Goal: Task Accomplishment & Management: Manage account settings

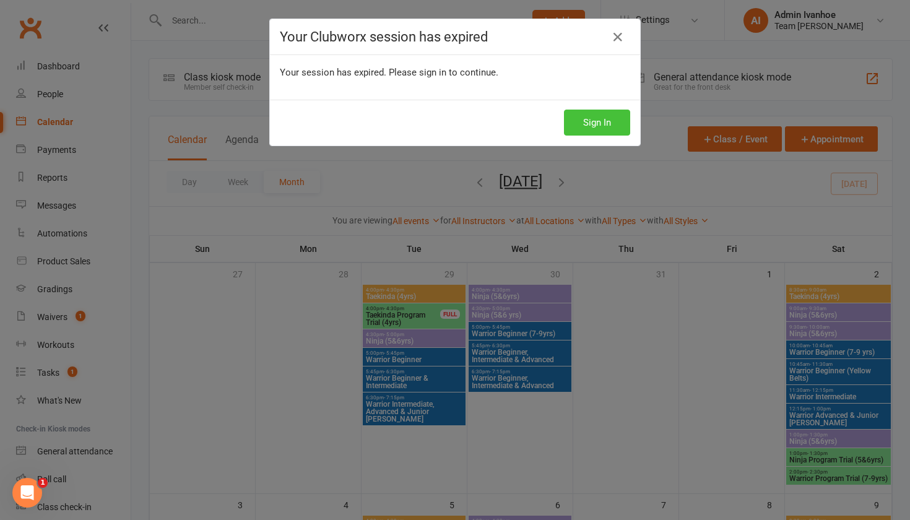
click at [587, 121] on button "Sign In" at bounding box center [597, 123] width 66 height 26
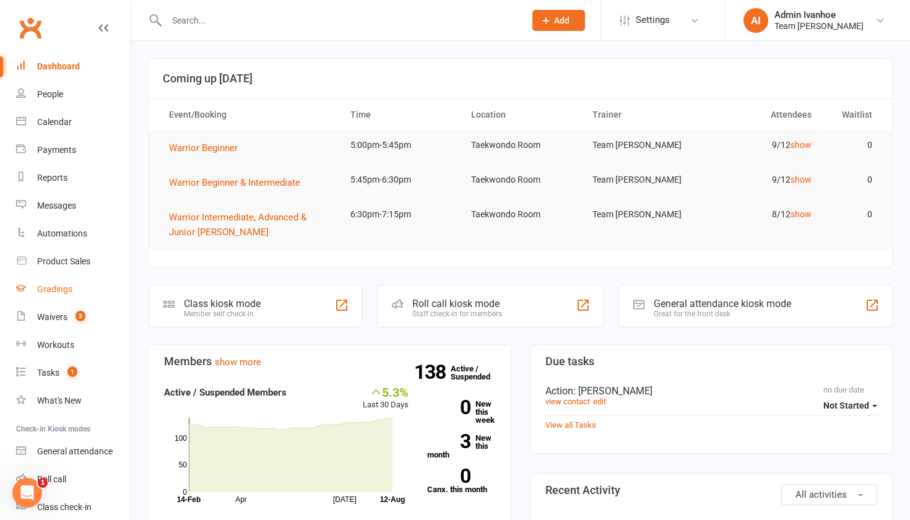
click at [54, 287] on div "Gradings" at bounding box center [54, 289] width 35 height 10
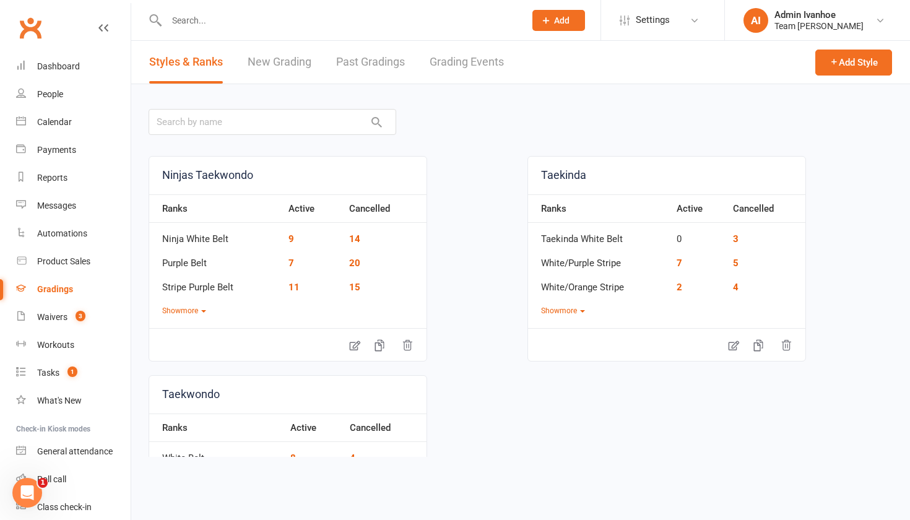
click at [455, 63] on link "Grading Events" at bounding box center [466, 62] width 74 height 43
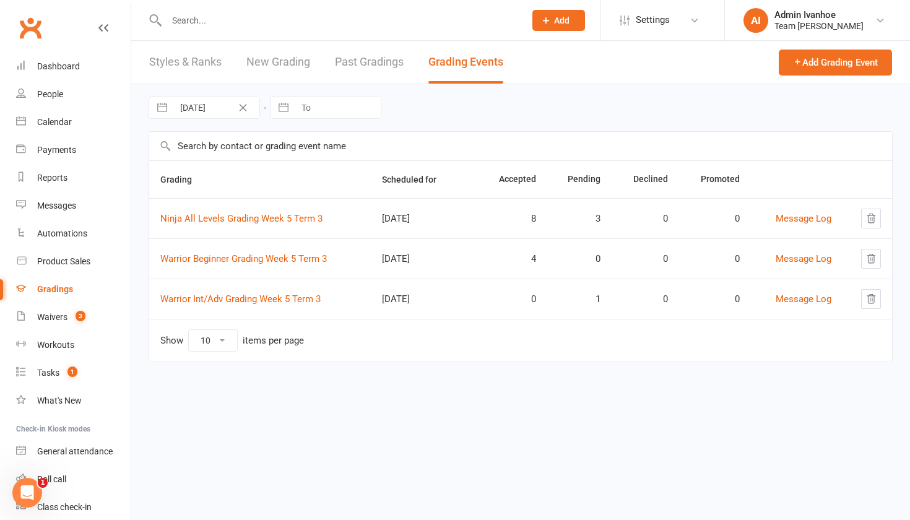
click at [462, 76] on link "Grading Events" at bounding box center [465, 62] width 75 height 43
click at [463, 66] on link "Grading Events" at bounding box center [465, 62] width 75 height 43
click at [269, 221] on link "Ninja All Levels Grading Week 5 Term 3" at bounding box center [241, 218] width 162 height 11
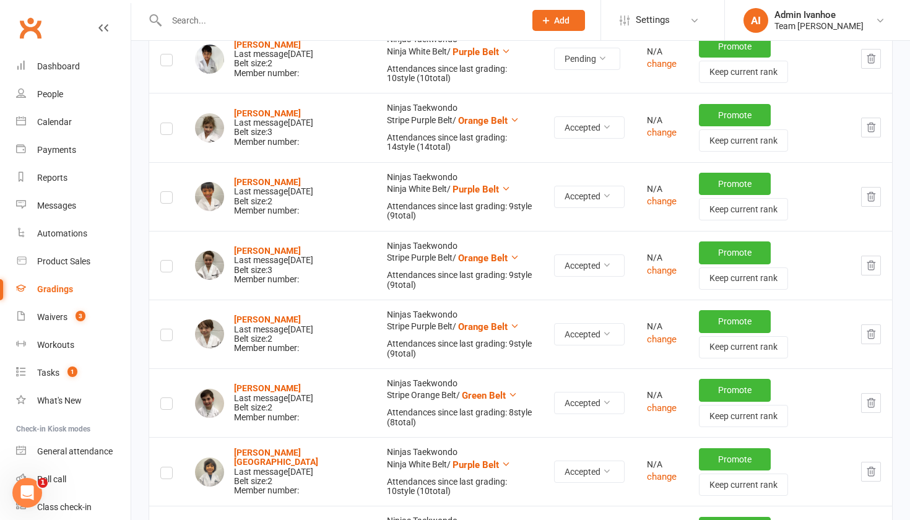
scroll to position [268, 0]
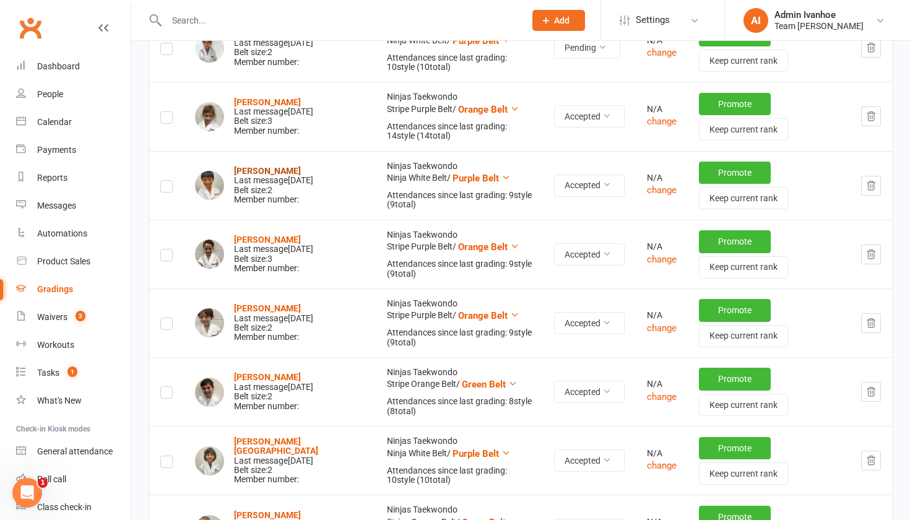
click at [269, 166] on strong "[PERSON_NAME]" at bounding box center [267, 171] width 67 height 10
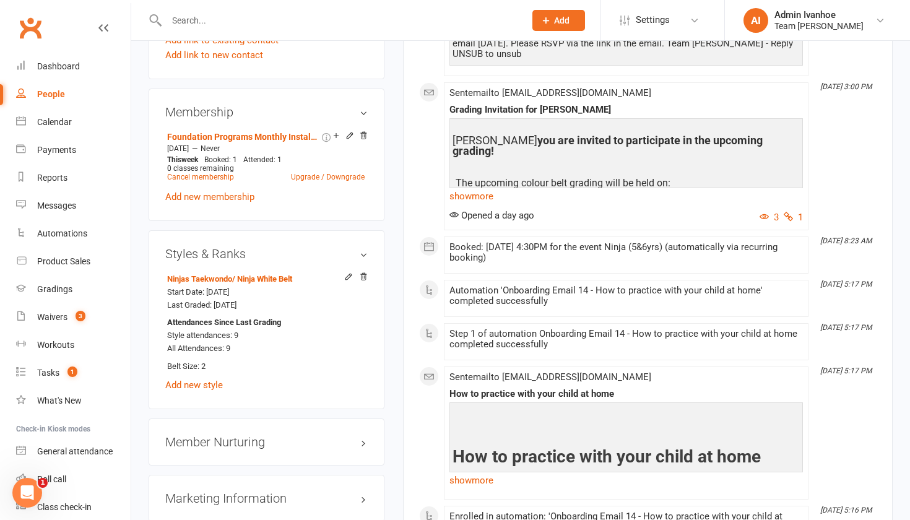
scroll to position [852, 0]
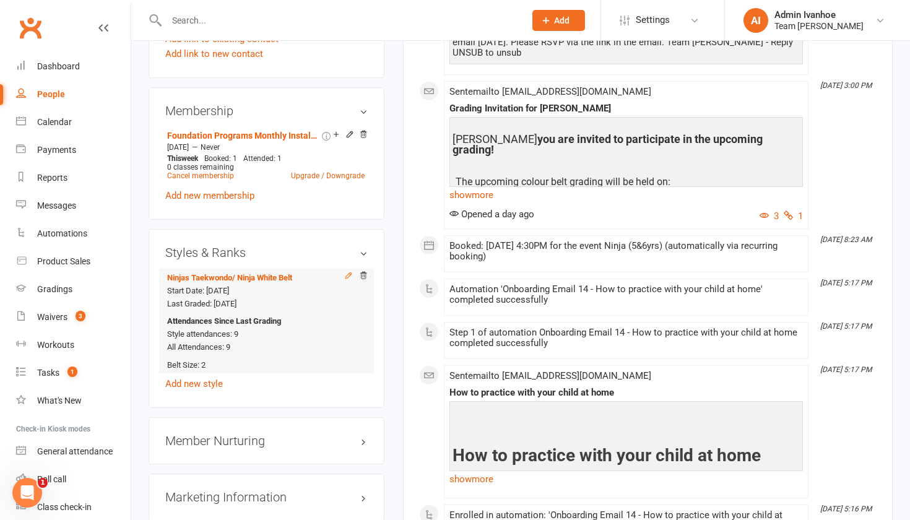
click at [345, 273] on icon at bounding box center [348, 275] width 9 height 9
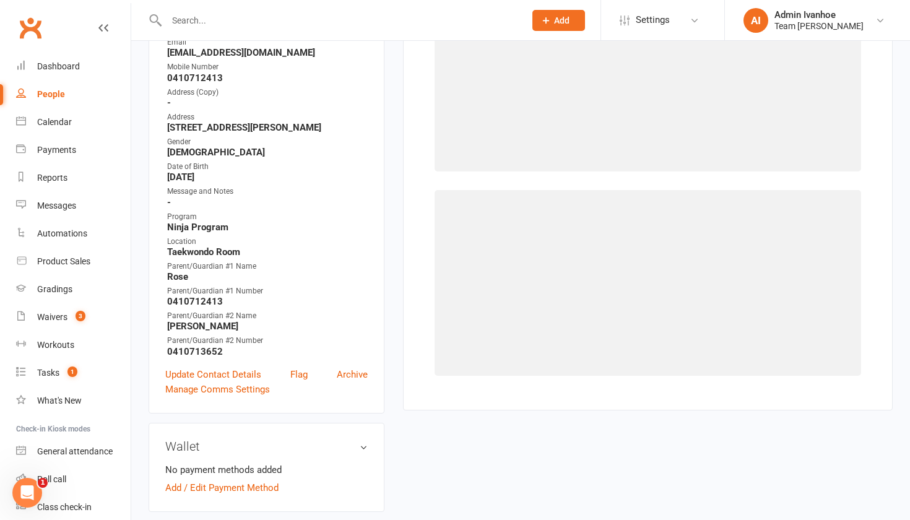
scroll to position [105, 0]
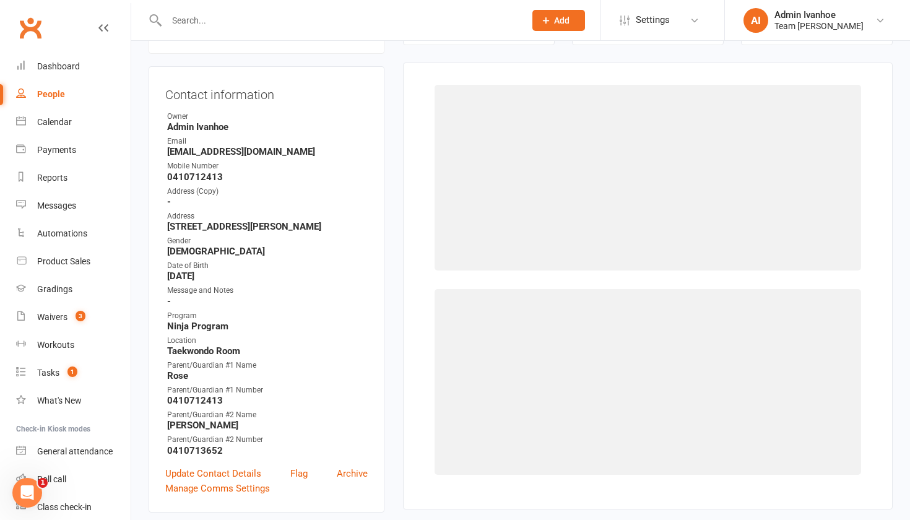
select select "13318"
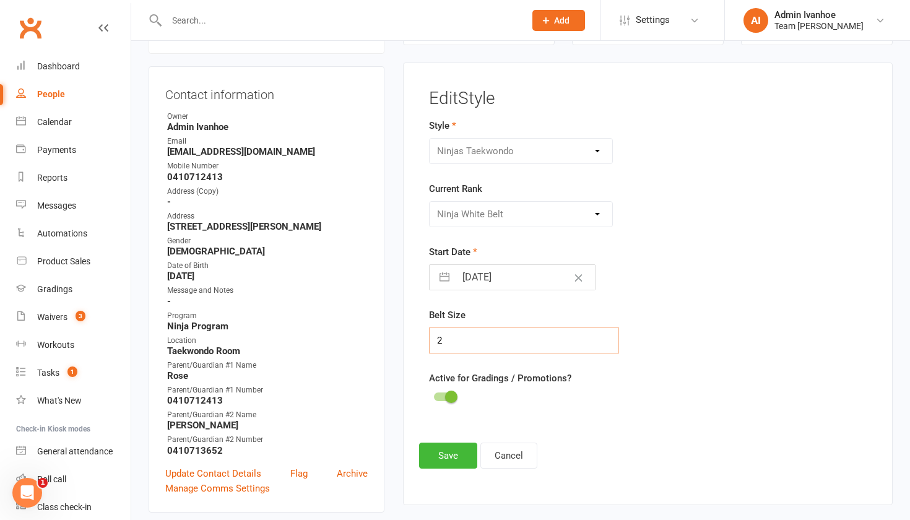
click at [460, 341] on input "2" at bounding box center [524, 340] width 191 height 26
type input "3"
click at [460, 459] on button "Save" at bounding box center [448, 455] width 58 height 26
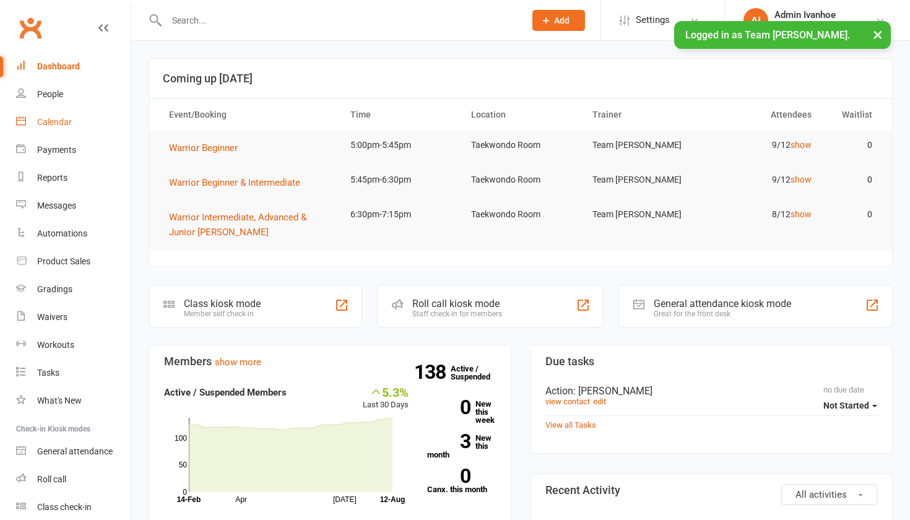
click at [49, 121] on div "Calendar" at bounding box center [54, 122] width 35 height 10
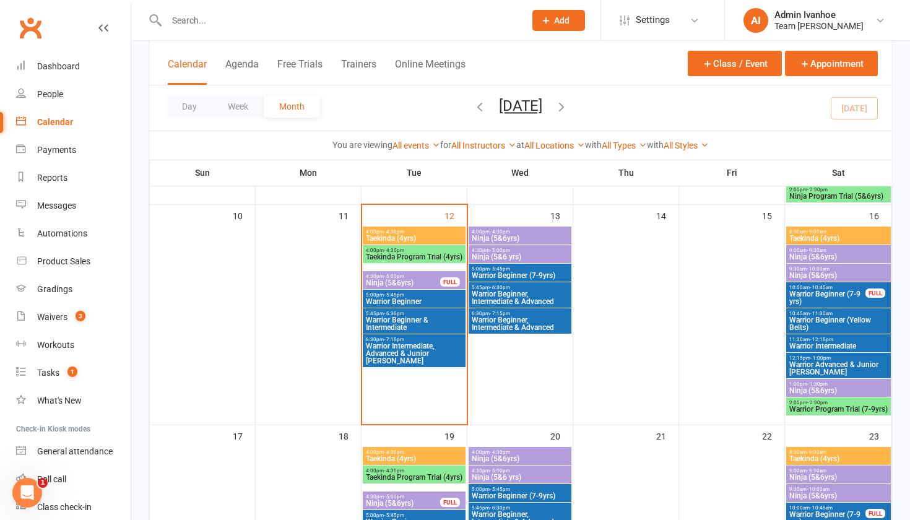
scroll to position [502, 0]
click at [45, 288] on div "Gradings" at bounding box center [54, 289] width 35 height 10
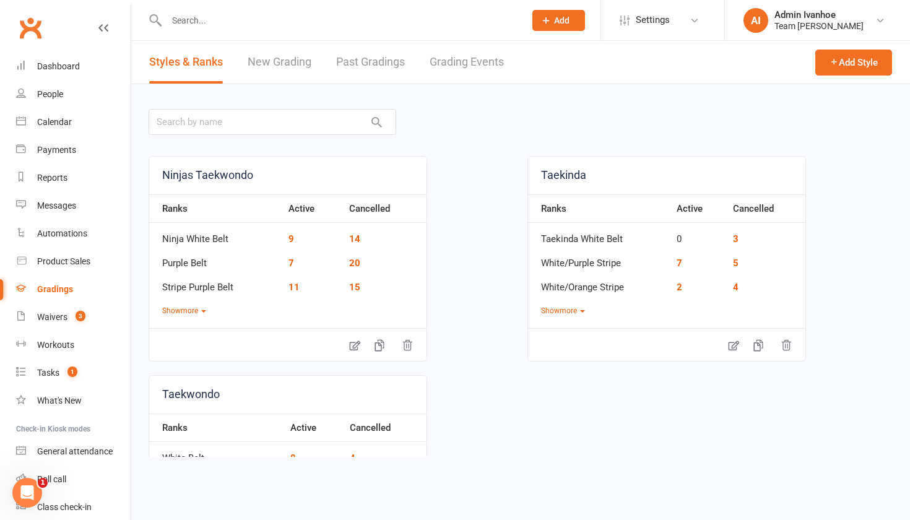
click at [483, 58] on link "Grading Events" at bounding box center [466, 62] width 74 height 43
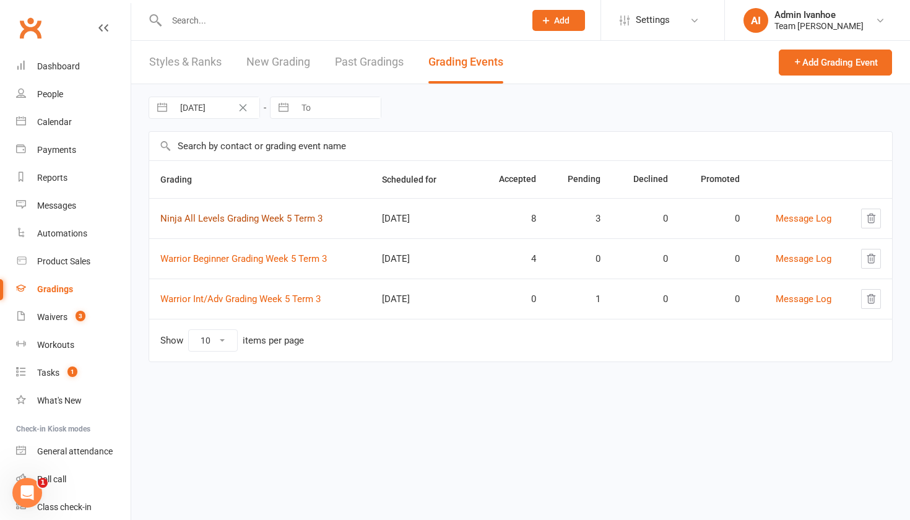
click at [256, 223] on link "Ninja All Levels Grading Week 5 Term 3" at bounding box center [241, 218] width 162 height 11
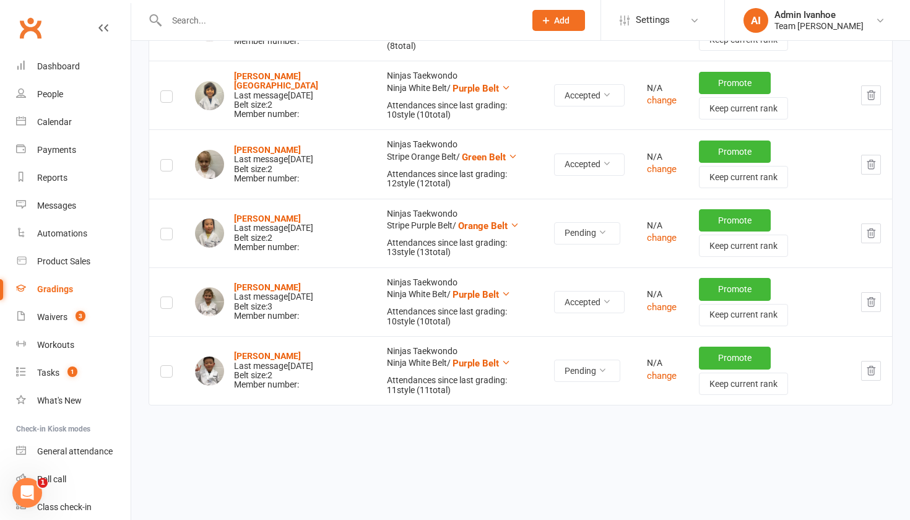
scroll to position [634, 0]
click at [251, 351] on strong "[PERSON_NAME]" at bounding box center [267, 356] width 67 height 10
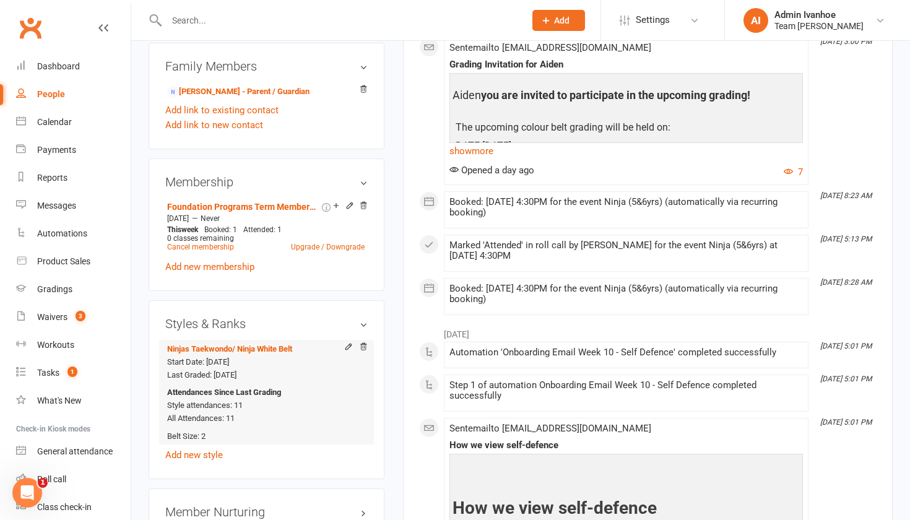
scroll to position [781, 0]
click at [345, 347] on icon at bounding box center [348, 346] width 6 height 6
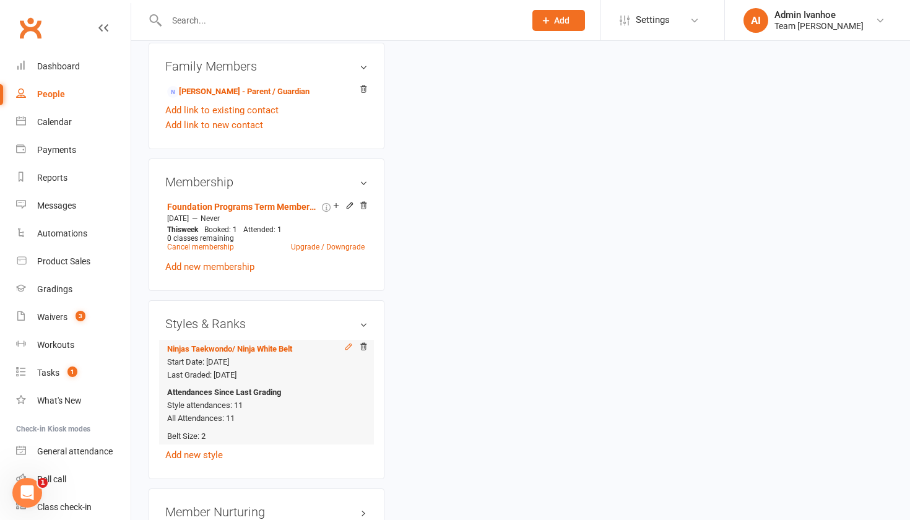
scroll to position [105, 0]
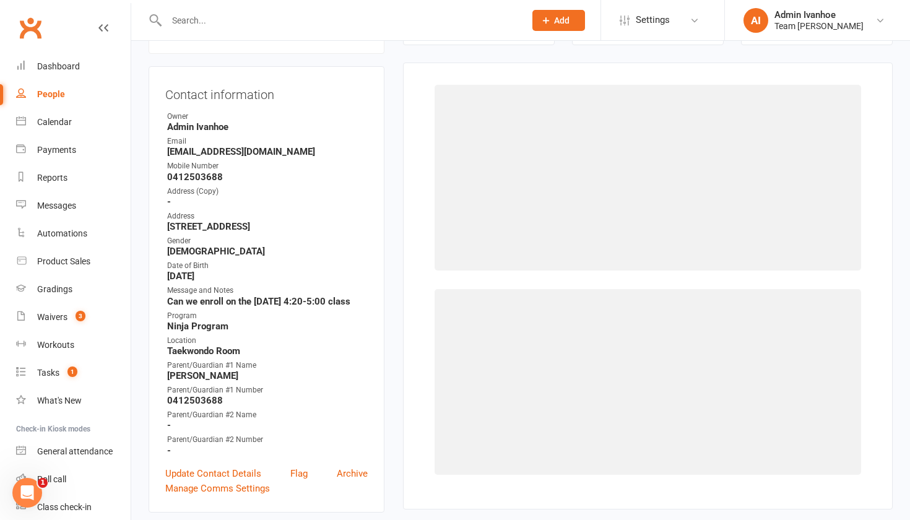
select select "13318"
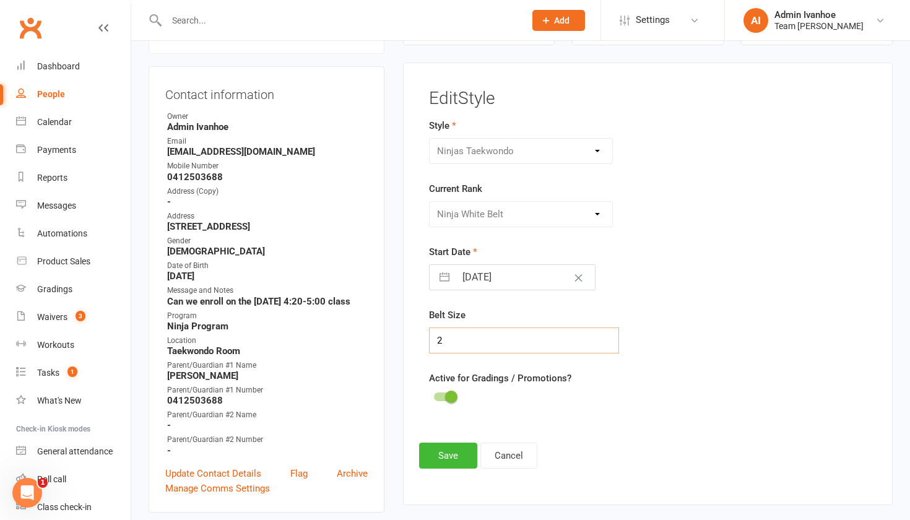
click at [455, 336] on input "2" at bounding box center [524, 340] width 191 height 26
type input "3"
click at [458, 458] on button "Save" at bounding box center [448, 455] width 58 height 26
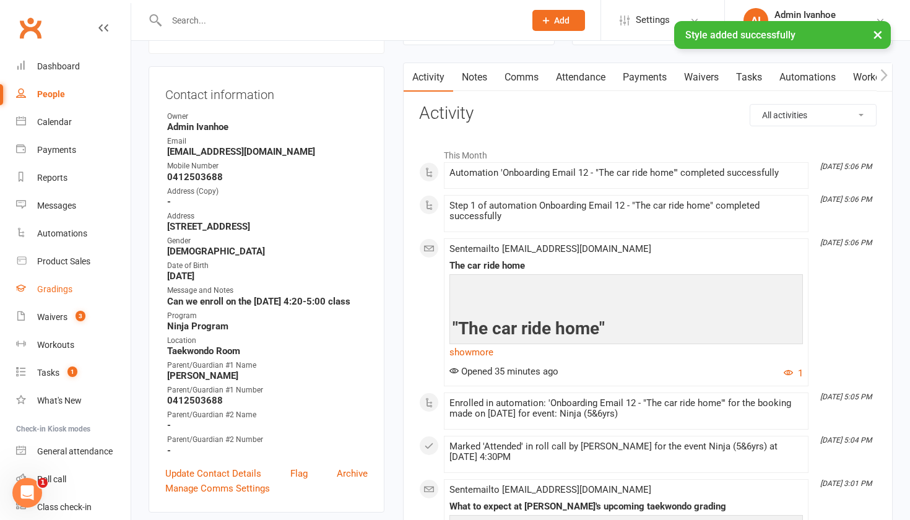
click at [54, 290] on div "Gradings" at bounding box center [54, 289] width 35 height 10
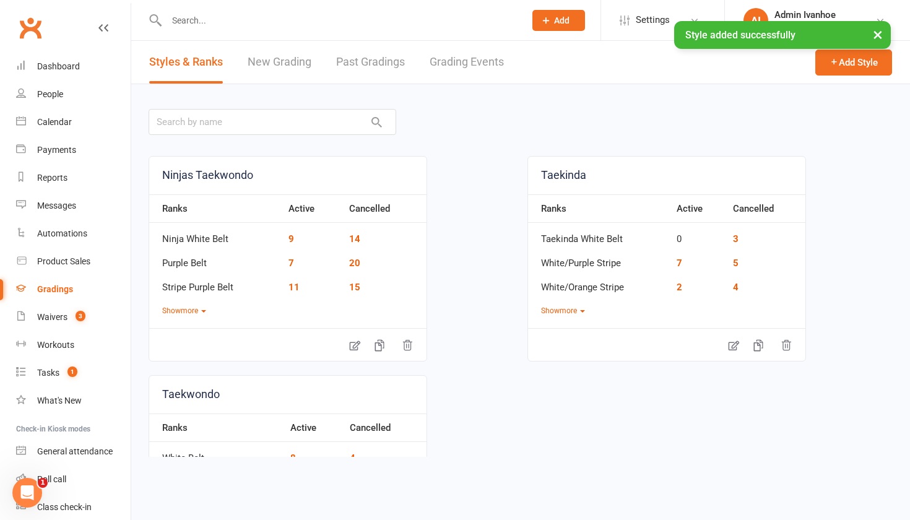
click at [498, 61] on link "Grading Events" at bounding box center [466, 62] width 74 height 43
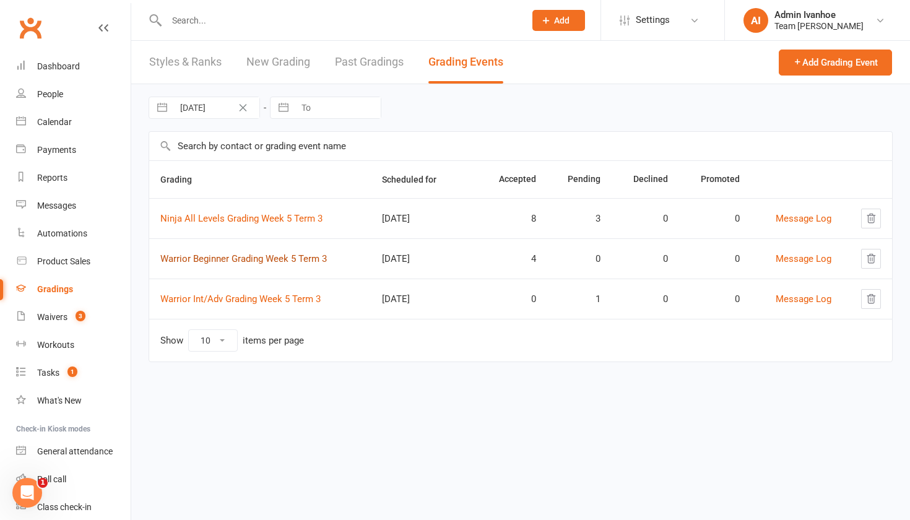
click at [259, 257] on link "Warrior Beginner Grading Week 5 Term 3" at bounding box center [243, 258] width 166 height 11
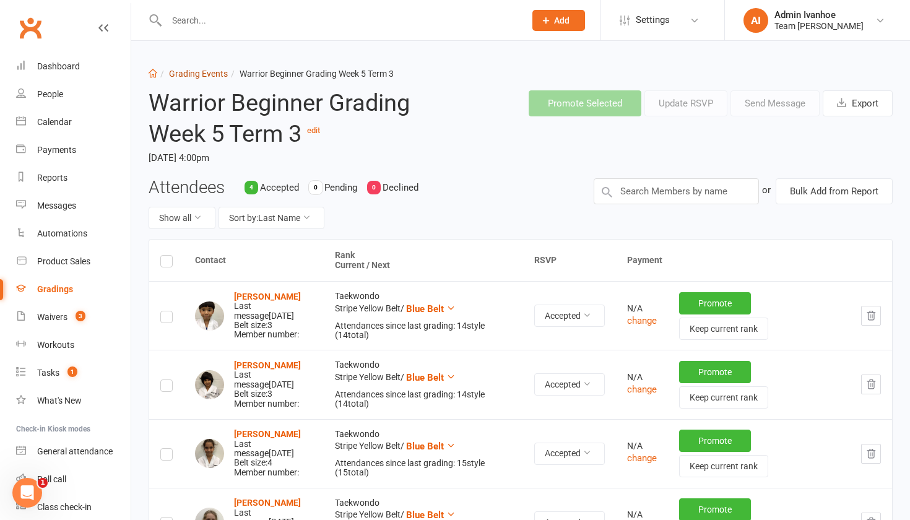
click at [222, 75] on link "Grading Events" at bounding box center [198, 74] width 59 height 10
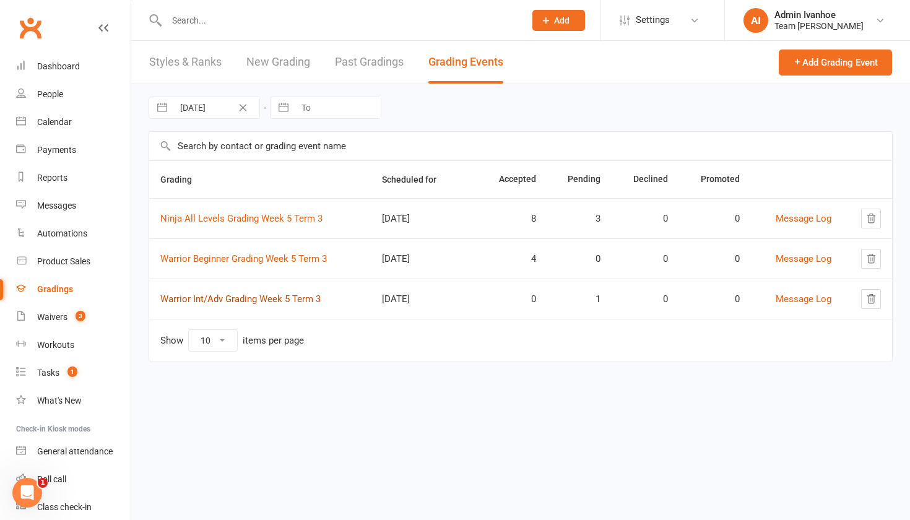
click at [280, 294] on link "Warrior Int/Adv Grading Week 5 Term 3" at bounding box center [240, 298] width 160 height 11
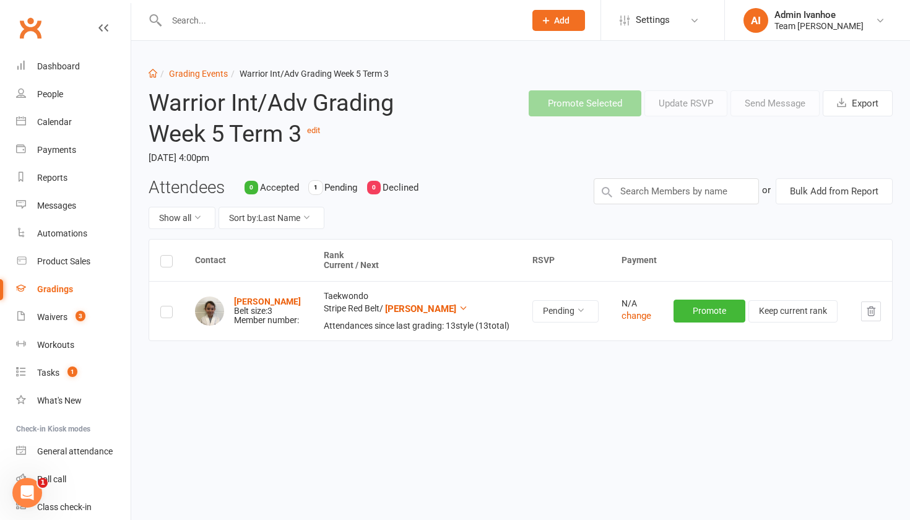
click at [182, 395] on div "Contact Rank Current / Next RSVP Payment Katarina Schuller Belt size: 3 Member …" at bounding box center [521, 329] width 744 height 181
click at [43, 288] on div "Gradings" at bounding box center [55, 289] width 36 height 10
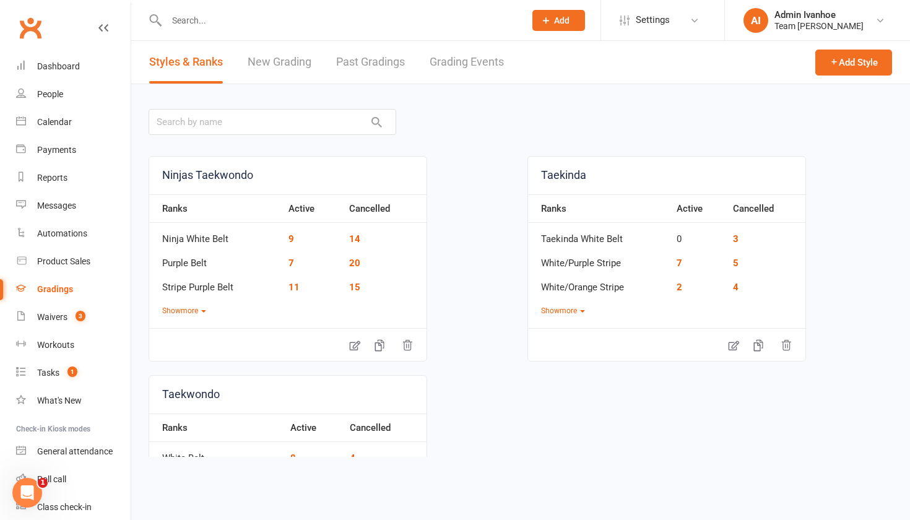
click at [40, 486] on span "1" at bounding box center [43, 483] width 10 height 10
click at [33, 494] on icon "Open Intercom Messenger" at bounding box center [27, 493] width 20 height 20
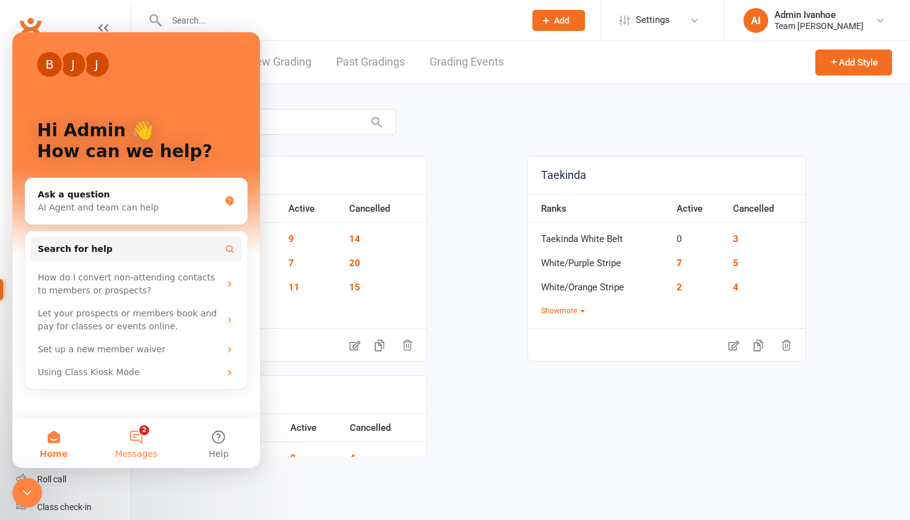
click at [142, 441] on button "2 Messages" at bounding box center [136, 443] width 82 height 50
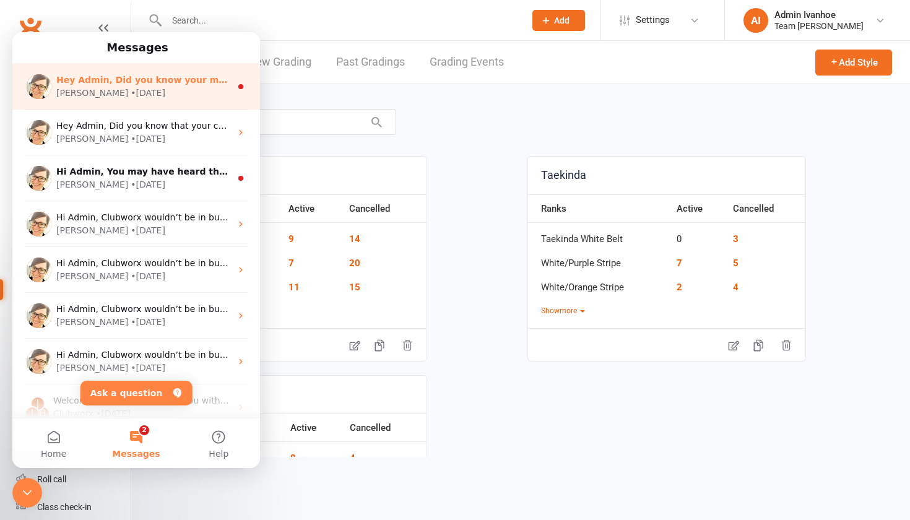
click at [145, 90] on div "Emily • 2w ago" at bounding box center [143, 93] width 175 height 13
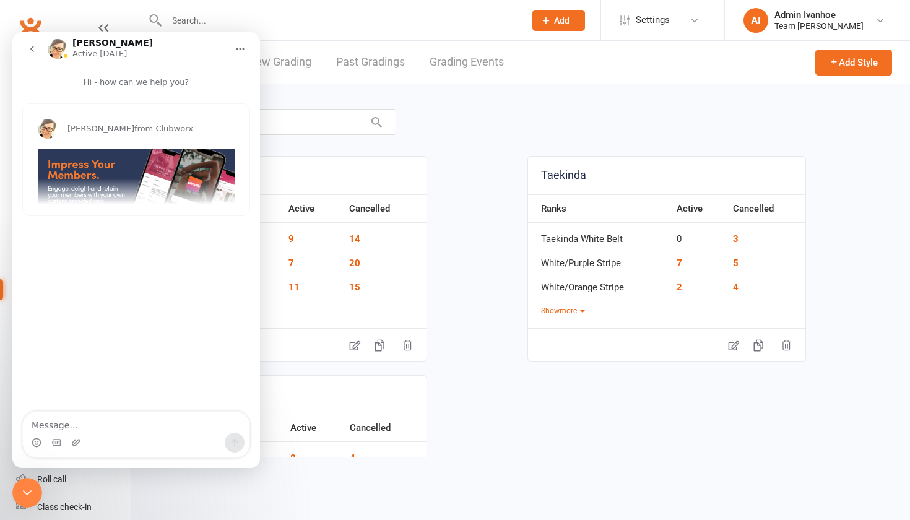
click at [582, 429] on div "Ninjas Taekwondo Ranks Active Cancelled Ninja White Belt 9 14 Purple Belt 7 20 …" at bounding box center [521, 368] width 744 height 425
